Goal: Check status: Check status

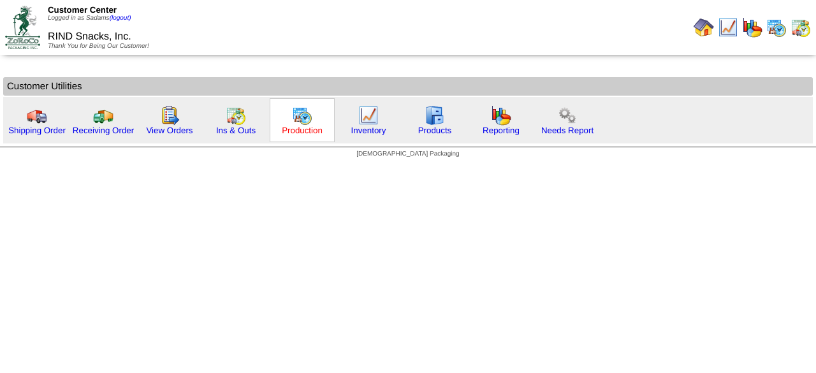
click at [298, 133] on link "Production" at bounding box center [302, 131] width 41 height 10
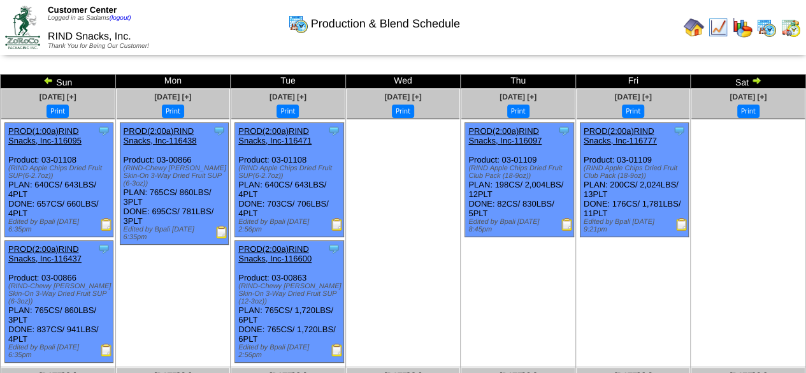
click at [760, 81] on img at bounding box center [756, 80] width 10 height 10
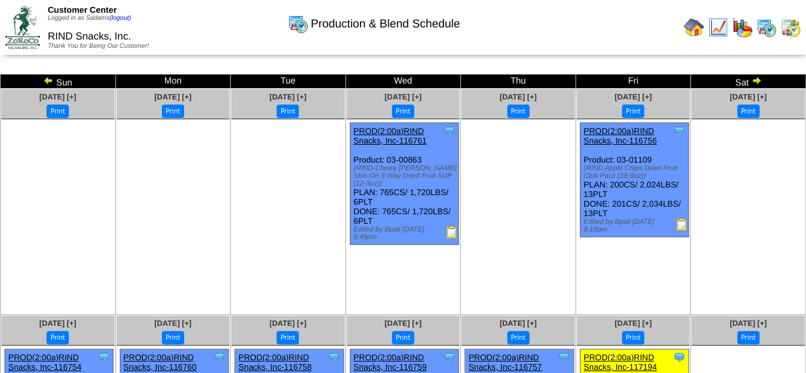
click at [756, 80] on img at bounding box center [756, 80] width 10 height 10
